Goal: Find specific page/section: Find specific page/section

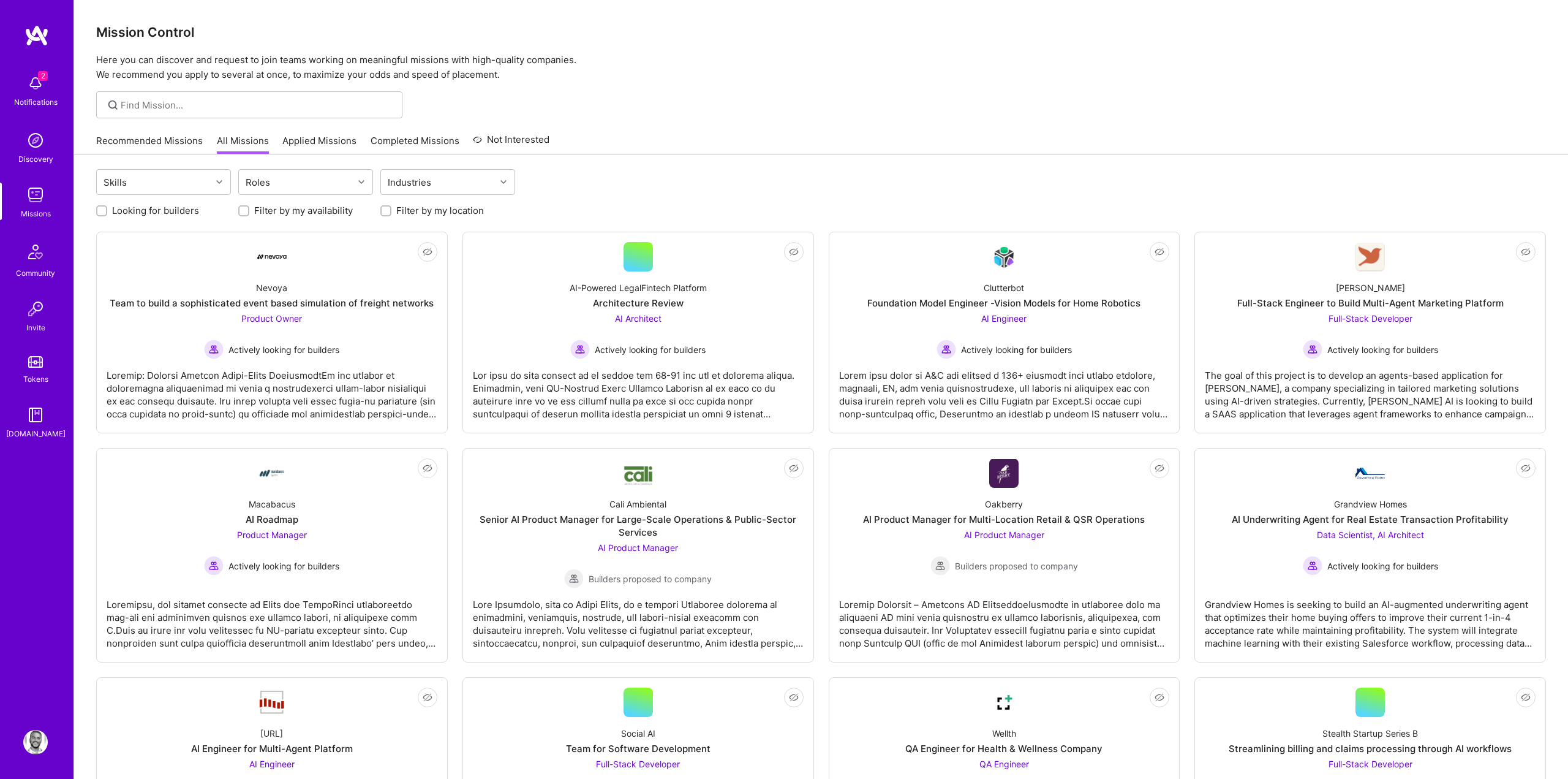
click at [37, 94] on img at bounding box center [36, 83] width 24 height 24
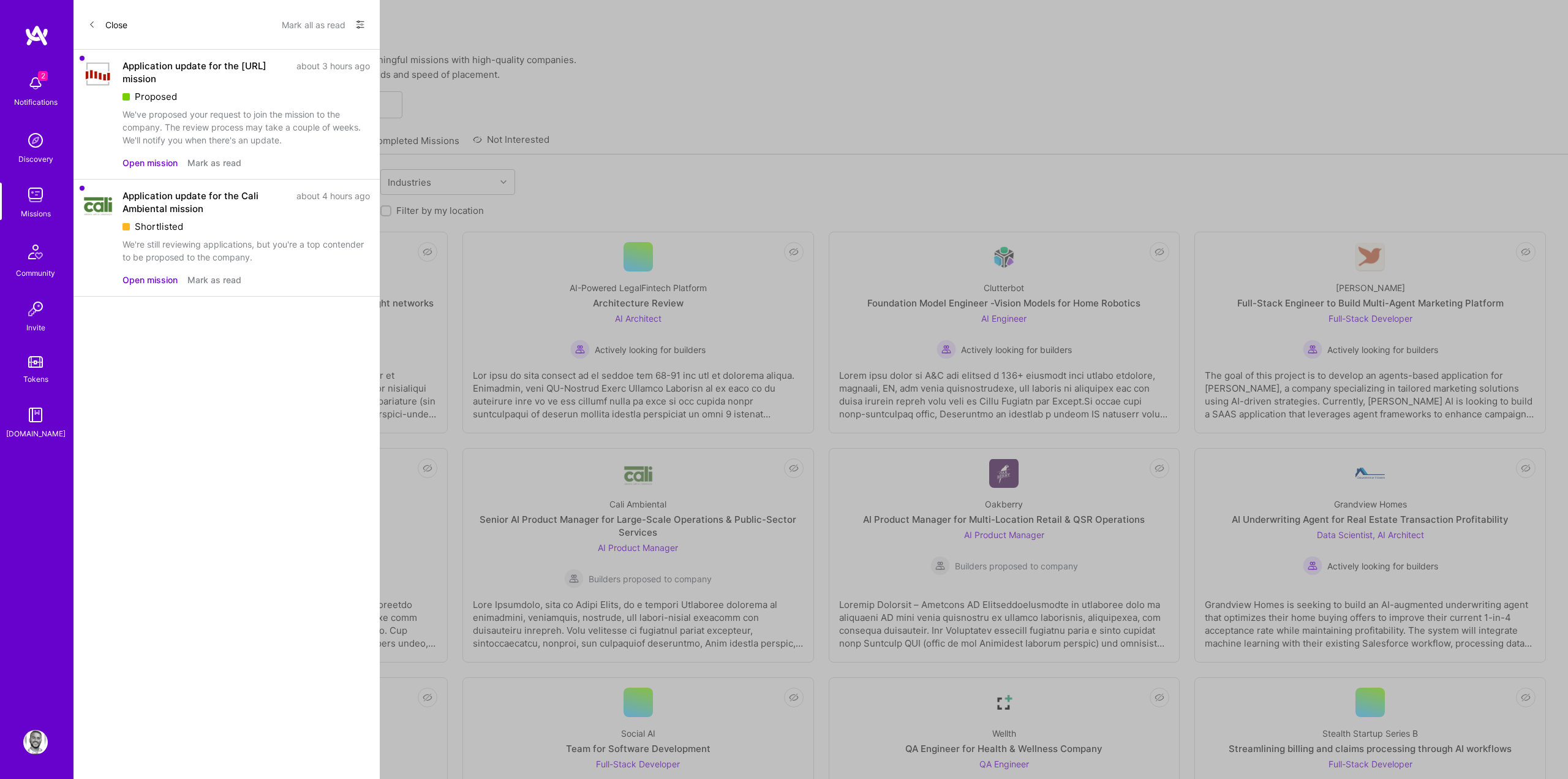
click at [20, 87] on div "2 Notifications Discovery Missions Community Invite Tokens A.Guide" at bounding box center [36, 254] width 74 height 372
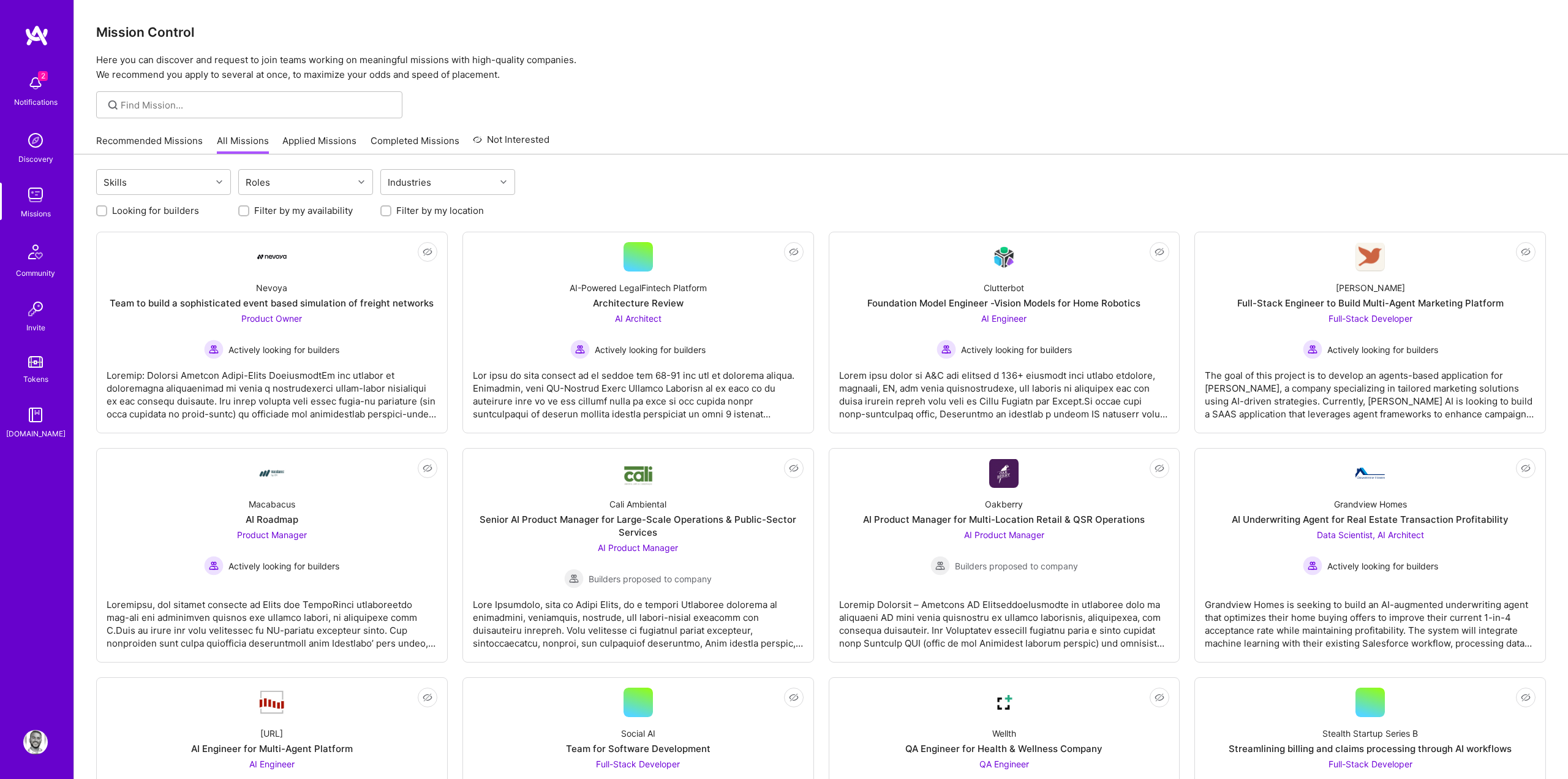
click at [23, 88] on img at bounding box center [36, 83] width 24 height 24
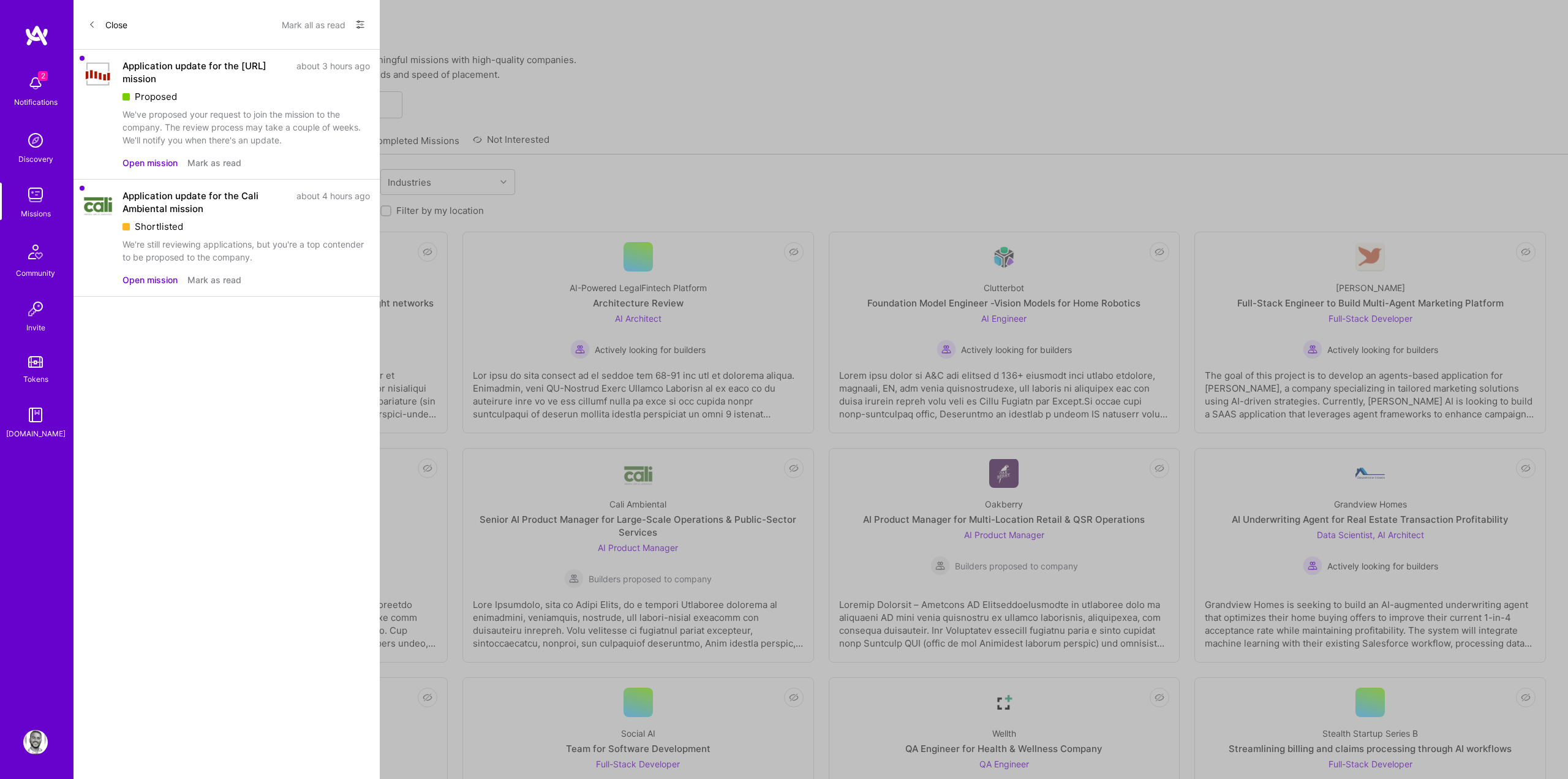
click at [34, 204] on img at bounding box center [36, 195] width 24 height 24
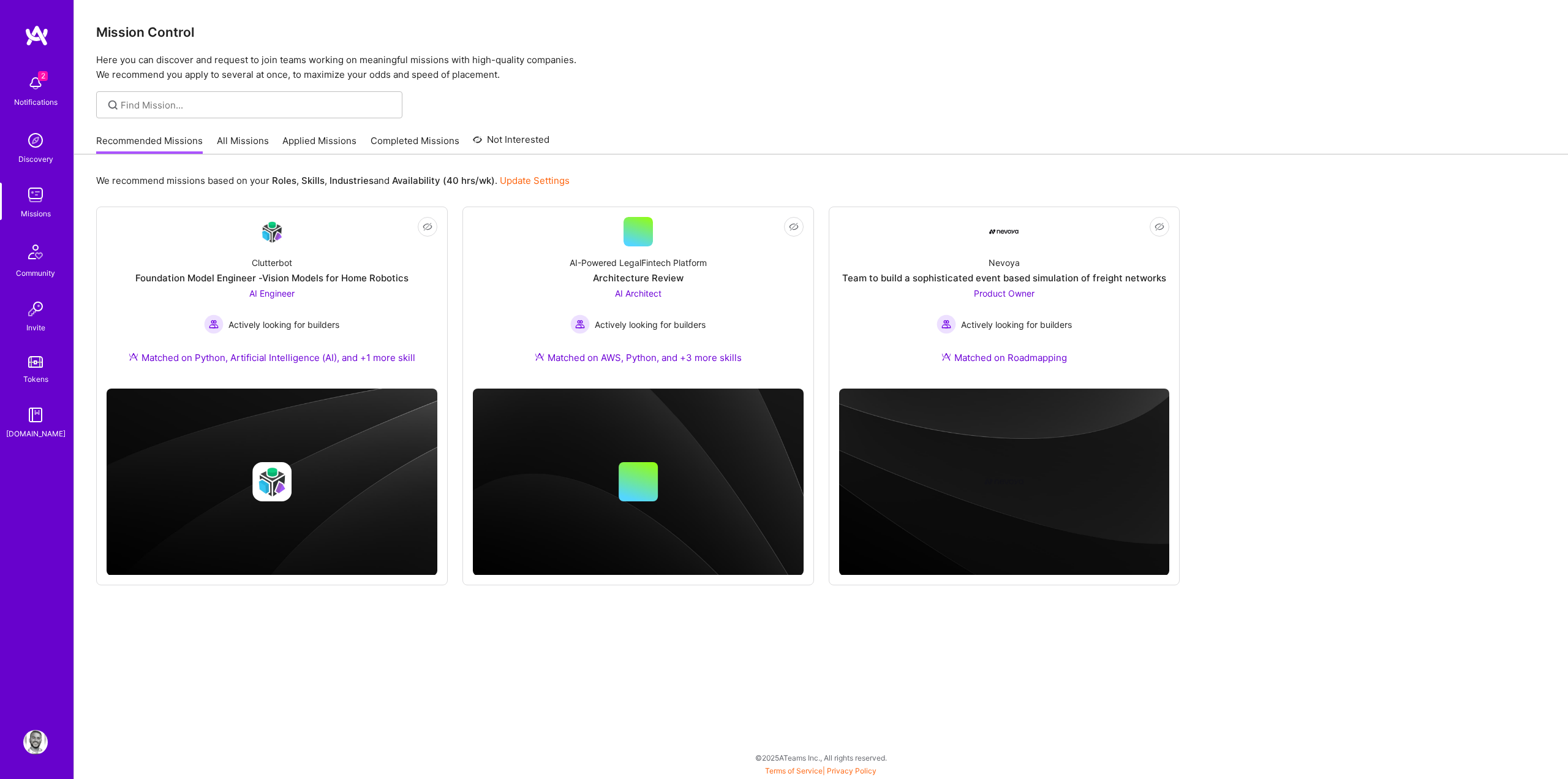
click at [317, 141] on link "Applied Missions" at bounding box center [320, 144] width 75 height 20
